Goal: Transaction & Acquisition: Purchase product/service

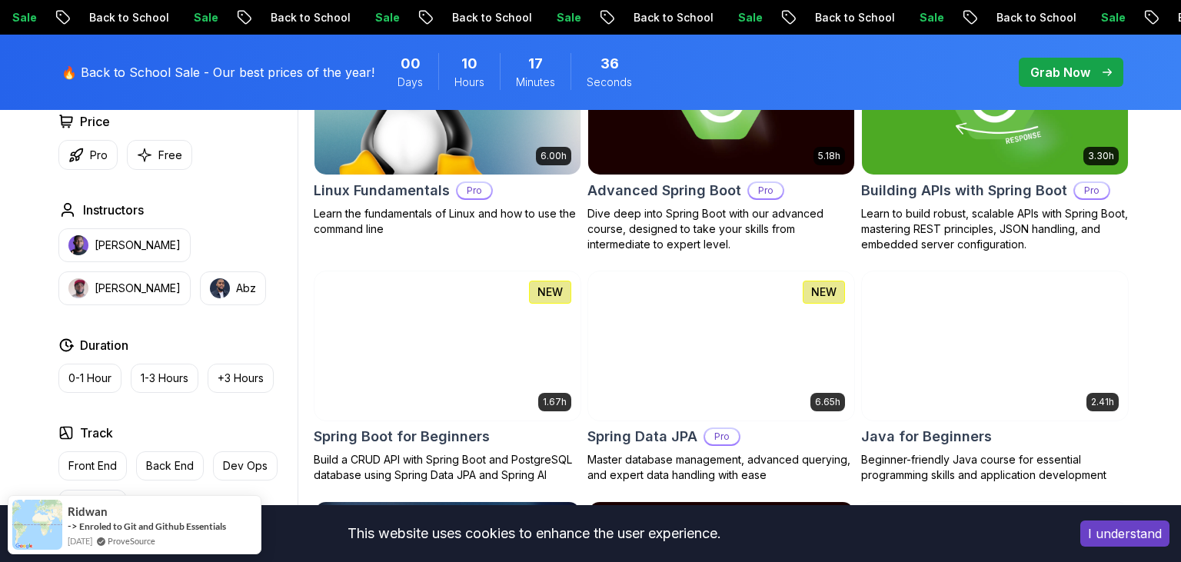
scroll to position [649, 0]
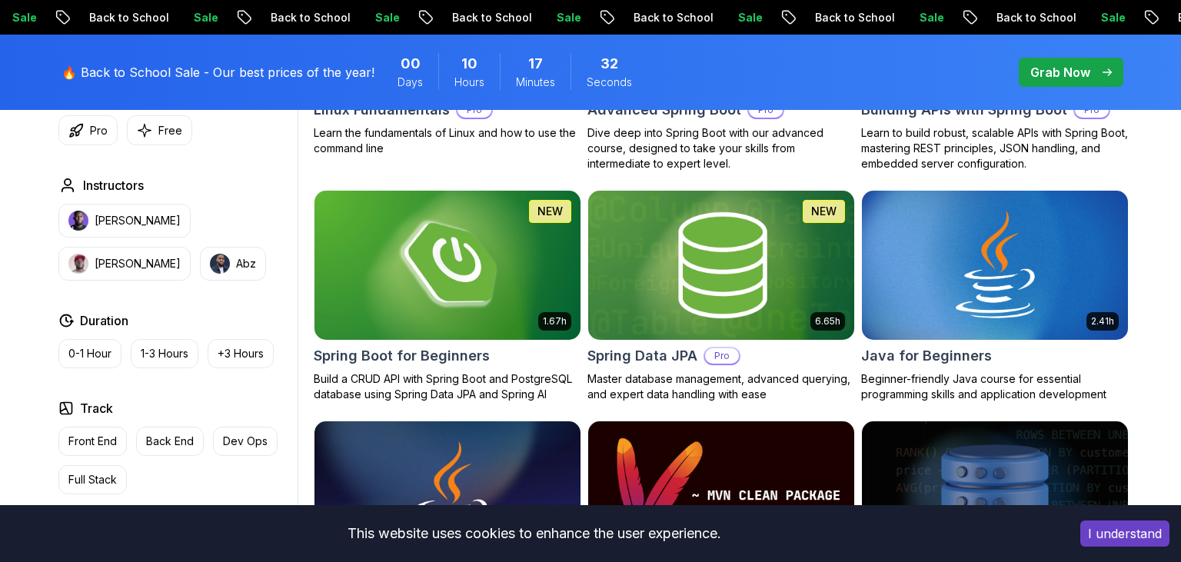
click at [756, 294] on img at bounding box center [720, 265] width 279 height 156
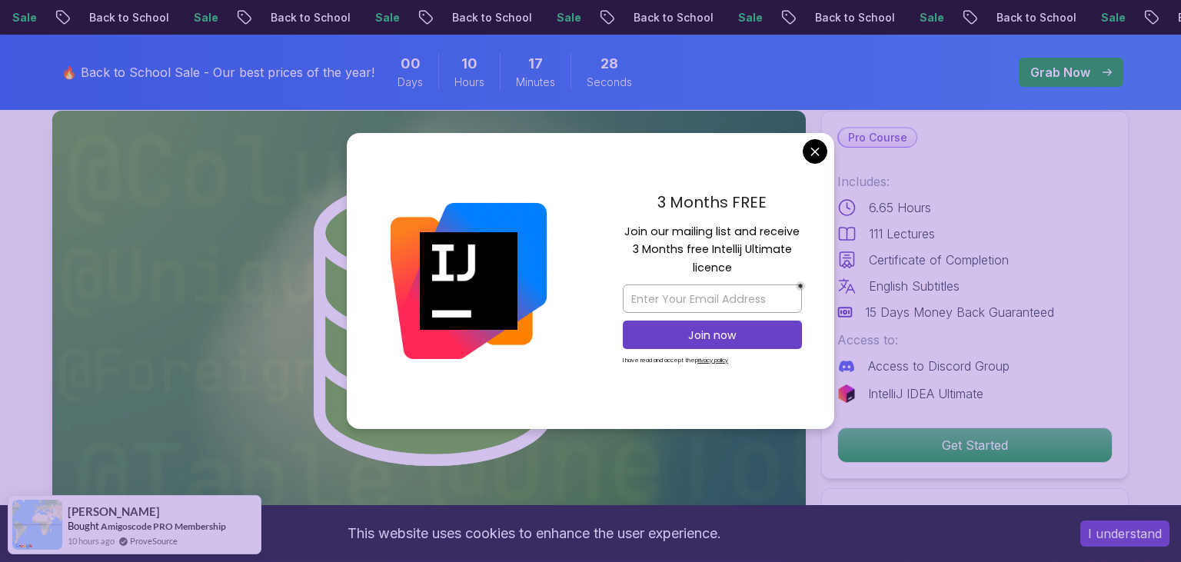
scroll to position [81, 0]
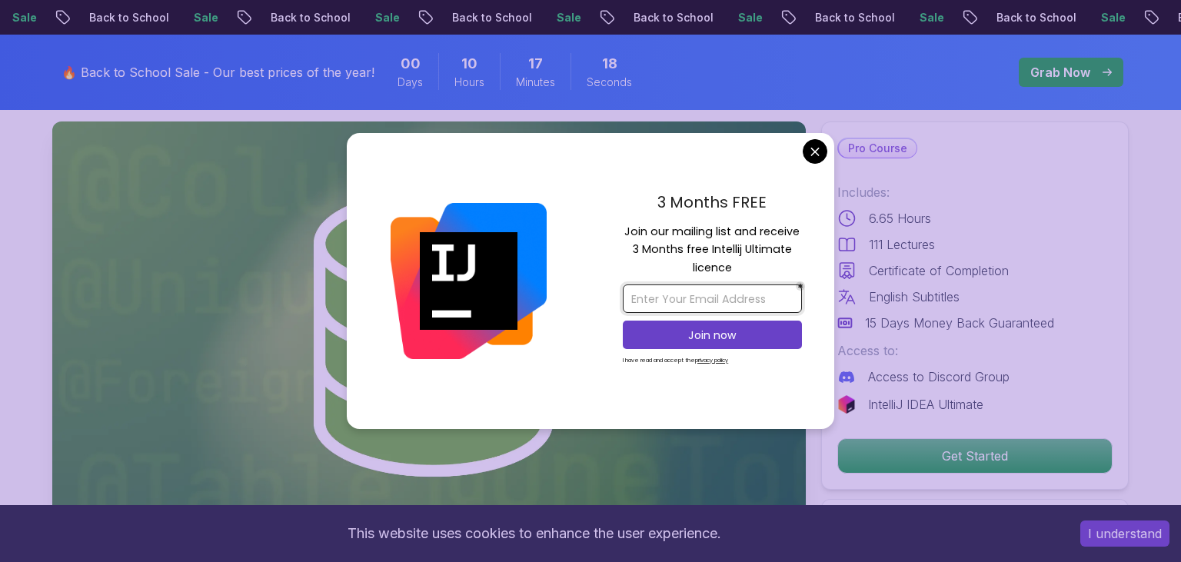
click at [717, 288] on input "email" at bounding box center [712, 299] width 179 height 28
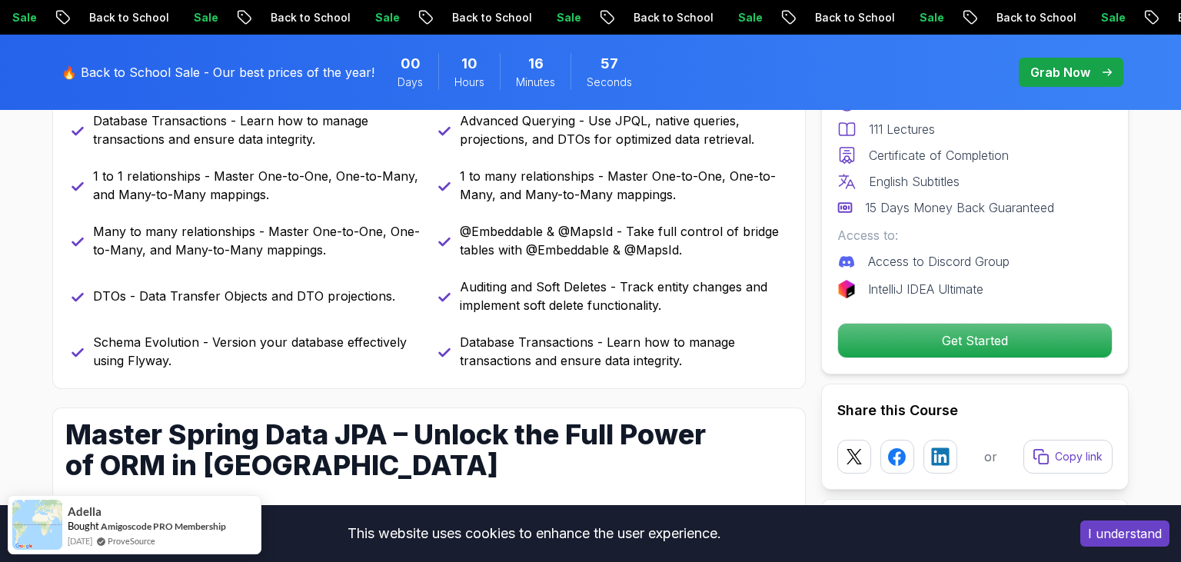
scroll to position [812, 0]
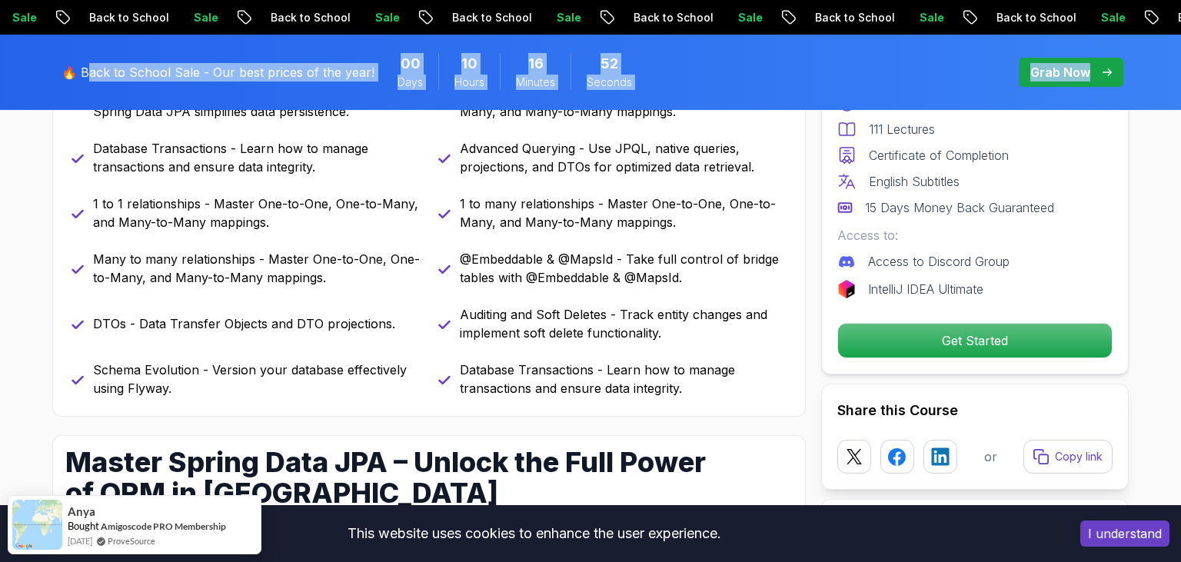
drag, startPoint x: 687, startPoint y: 389, endPoint x: 93, endPoint y: 51, distance: 683.9
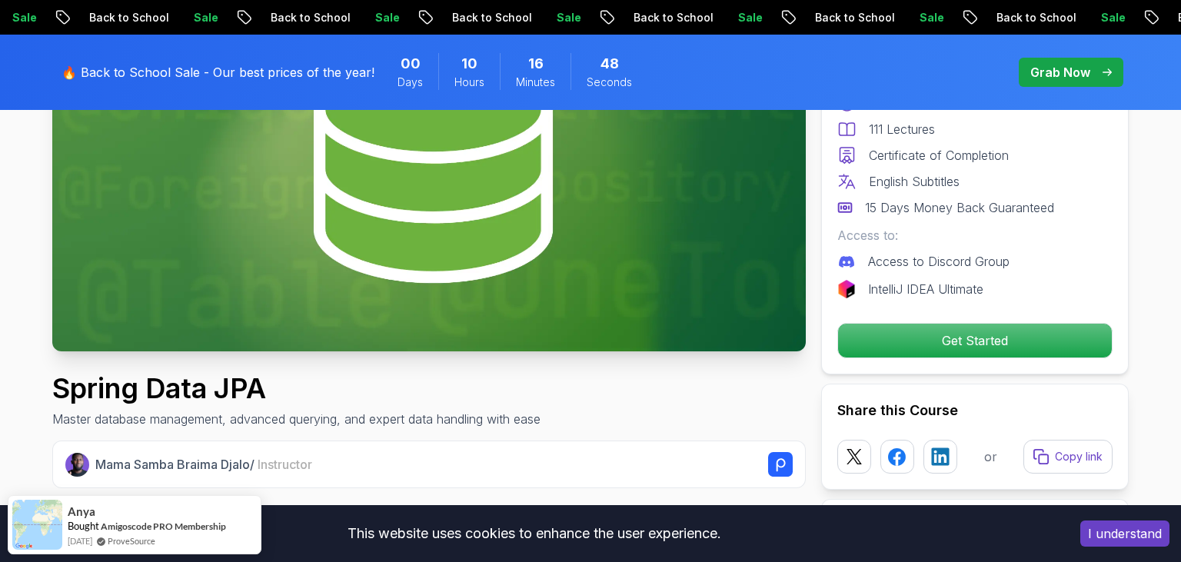
scroll to position [243, 0]
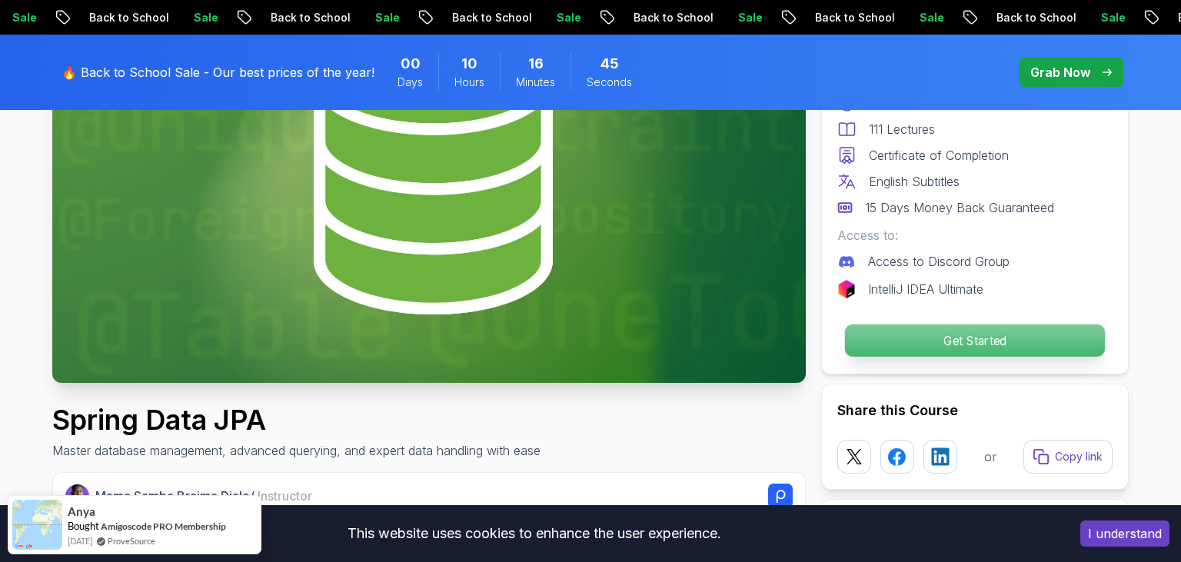
click at [936, 341] on p "Get Started" at bounding box center [975, 340] width 260 height 32
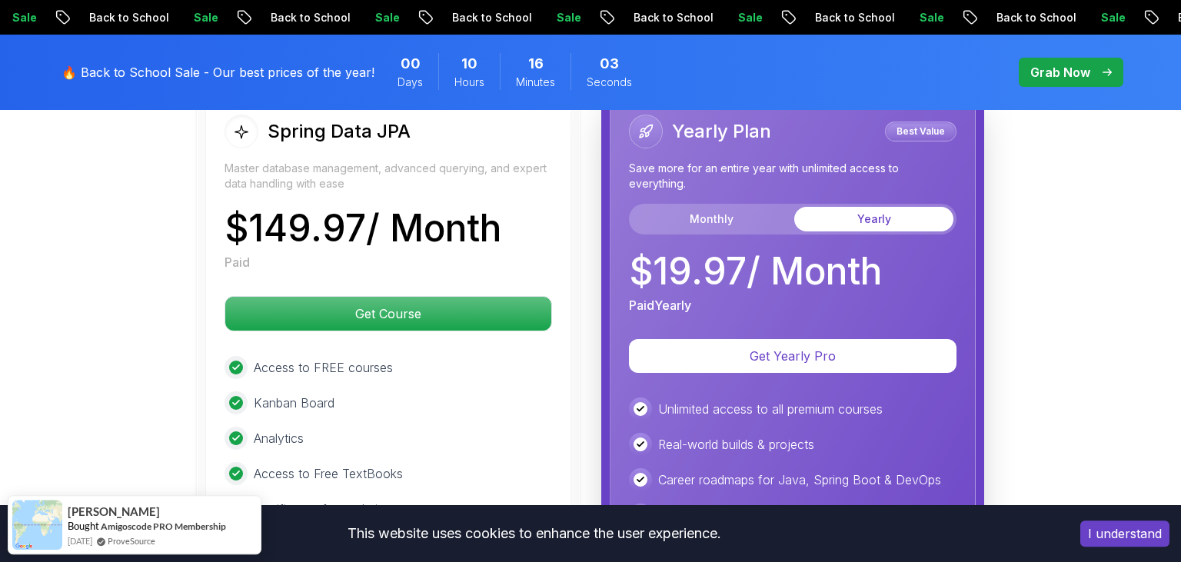
scroll to position [3931, 0]
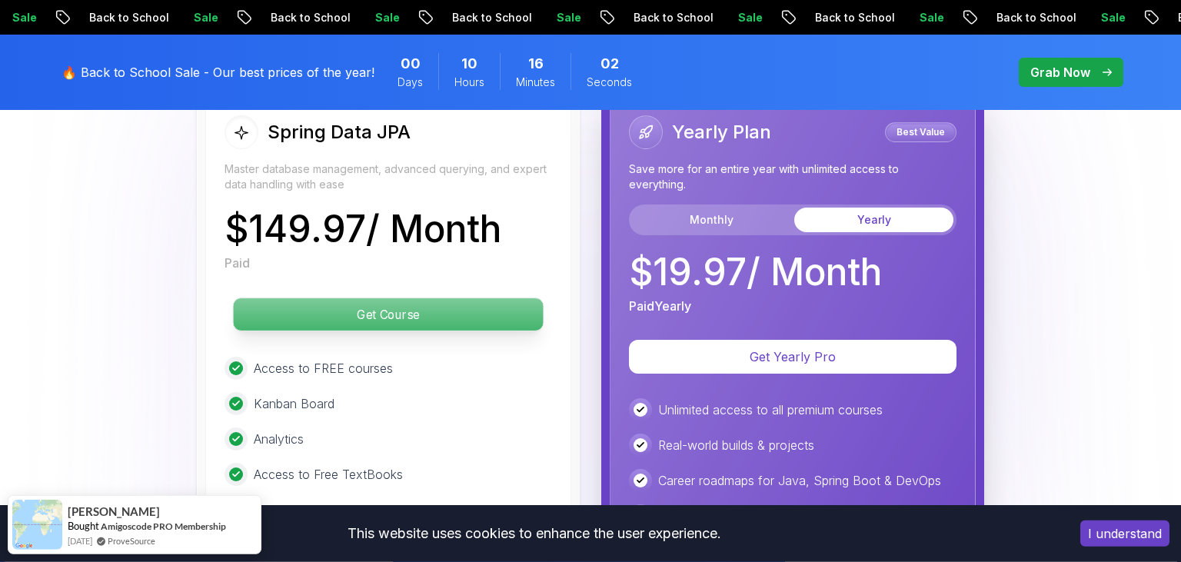
click at [438, 298] on p "Get Course" at bounding box center [389, 314] width 310 height 32
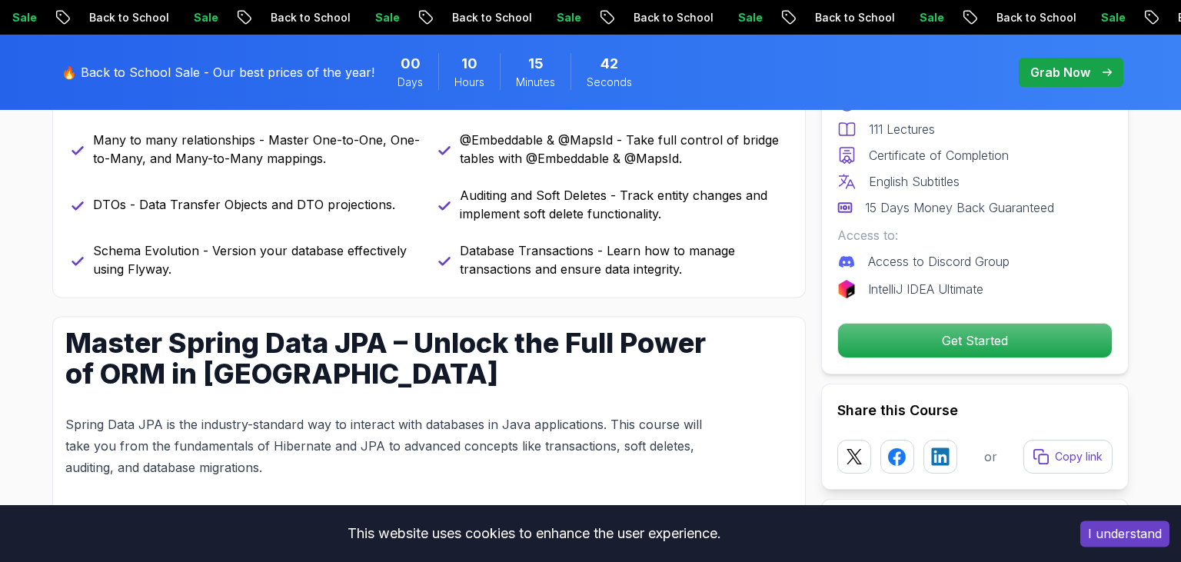
scroll to position [841, 0]
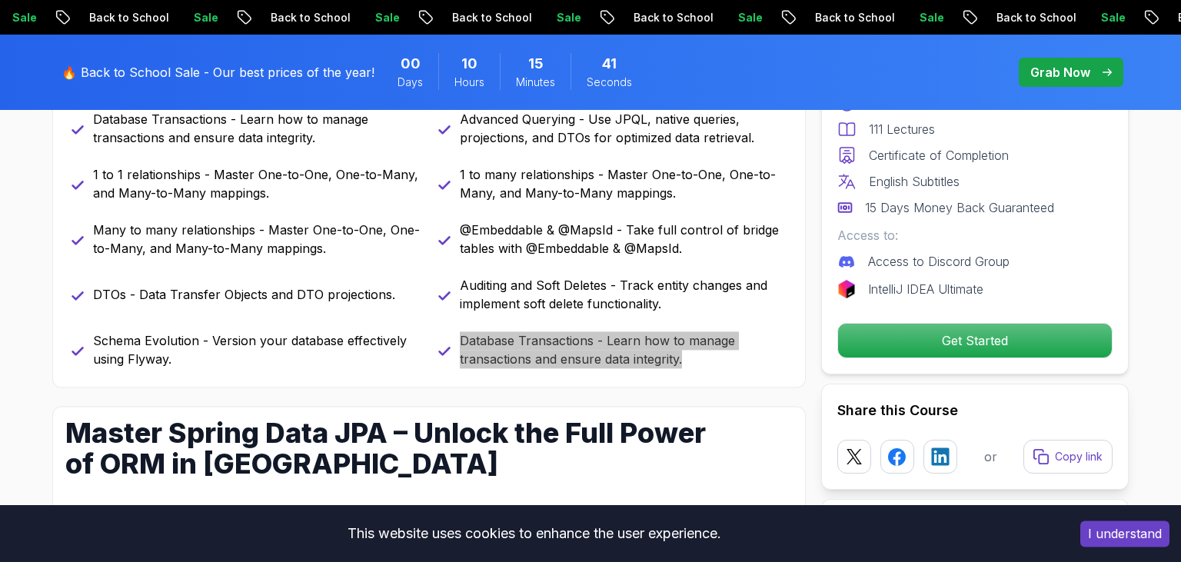
drag, startPoint x: 87, startPoint y: 226, endPoint x: 691, endPoint y: 354, distance: 617.1
click at [691, 354] on div "JPA and Hibernate Fundamentals - Understand how Spring Data JPA simplifies data…" at bounding box center [429, 212] width 715 height 314
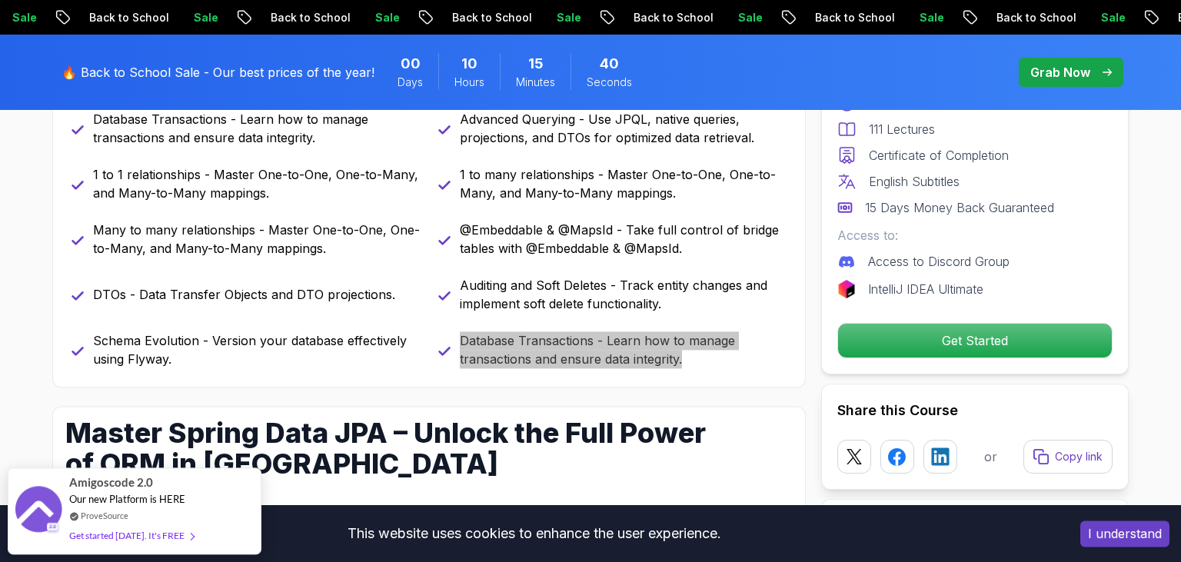
copy p "Database Transactions - Learn how to manage transactions and ensure data integr…"
